Goal: Task Accomplishment & Management: Use online tool/utility

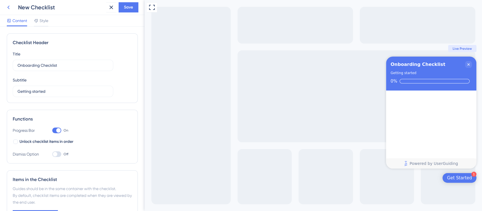
click at [9, 9] on icon at bounding box center [8, 7] width 7 height 7
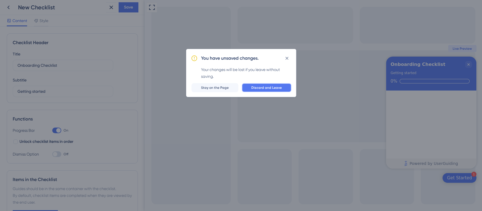
click at [267, 87] on span "Discard and Leave" at bounding box center [266, 87] width 31 height 5
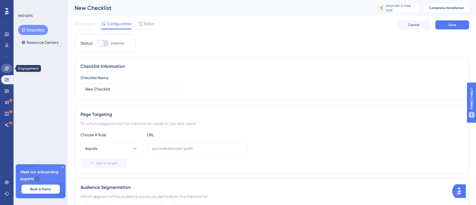
click at [7, 69] on icon at bounding box center [7, 68] width 4 height 4
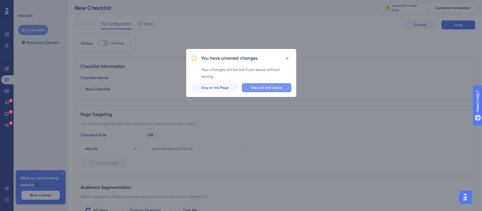
click at [270, 85] on button "Discard and Leave" at bounding box center [267, 87] width 50 height 9
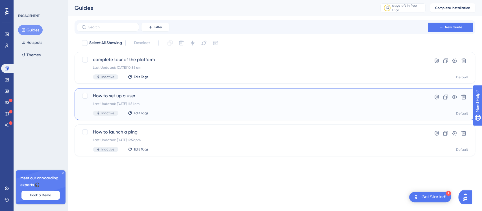
click at [181, 101] on div "Last Updated: 10 Oct 2025 11:51 am" at bounding box center [252, 103] width 319 height 5
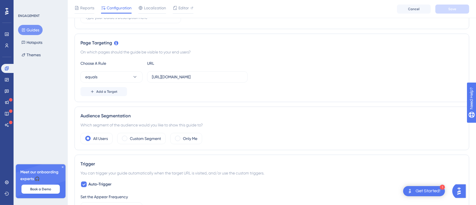
scroll to position [113, 0]
click at [240, 76] on input "https://pp-portal.crises-control.com/users" at bounding box center [197, 76] width 91 height 6
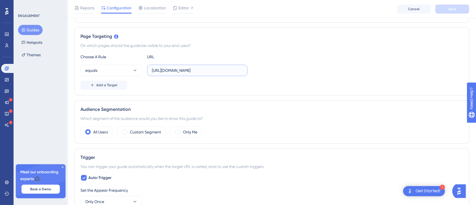
scroll to position [75, 0]
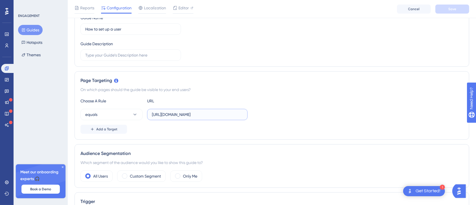
drag, startPoint x: 234, startPoint y: 115, endPoint x: 144, endPoint y: 116, distance: 90.4
click at [144, 116] on div "equals https://pp-portal.crises-control.com/users" at bounding box center [163, 114] width 167 height 11
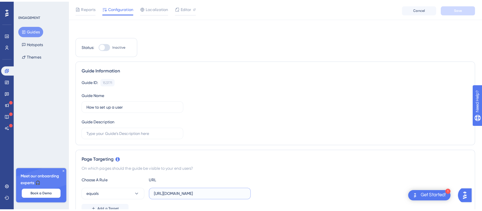
scroll to position [0, 0]
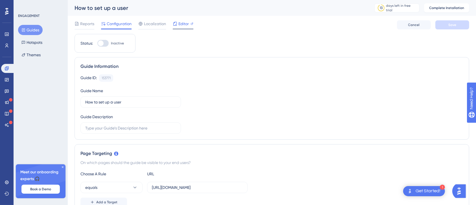
click at [188, 22] on span "Editor" at bounding box center [183, 23] width 10 height 7
click at [22, 30] on icon at bounding box center [23, 30] width 4 height 4
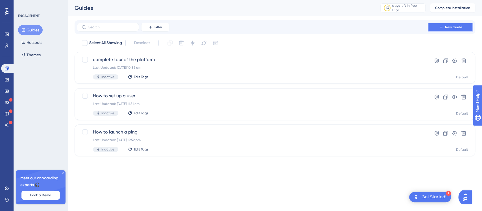
click at [462, 28] on span "New Guide" at bounding box center [453, 27] width 17 height 5
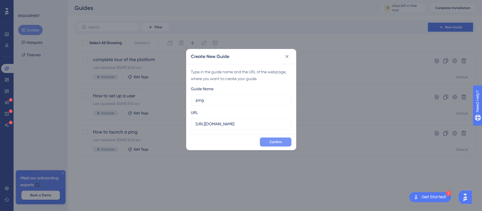
type input "ping"
click at [281, 140] on span "Confirm" at bounding box center [275, 142] width 12 height 5
